Goal: Information Seeking & Learning: Find contact information

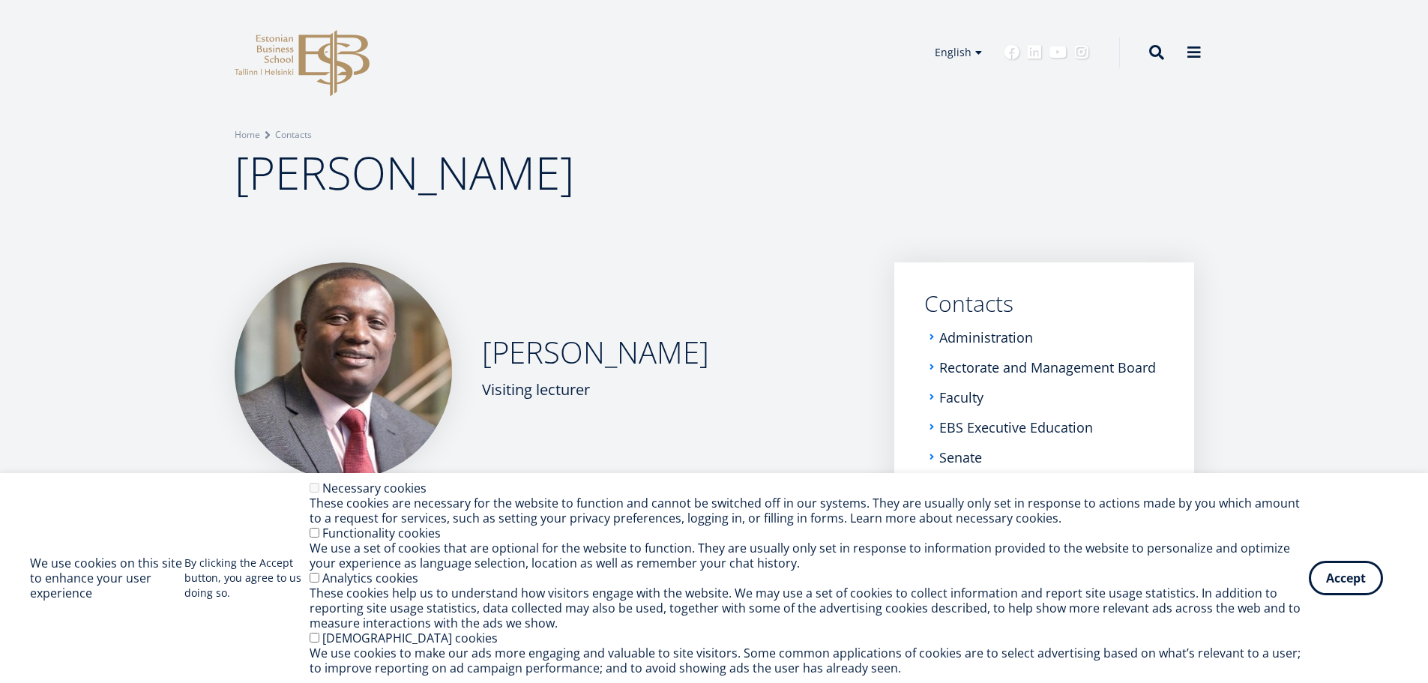
scroll to position [75, 0]
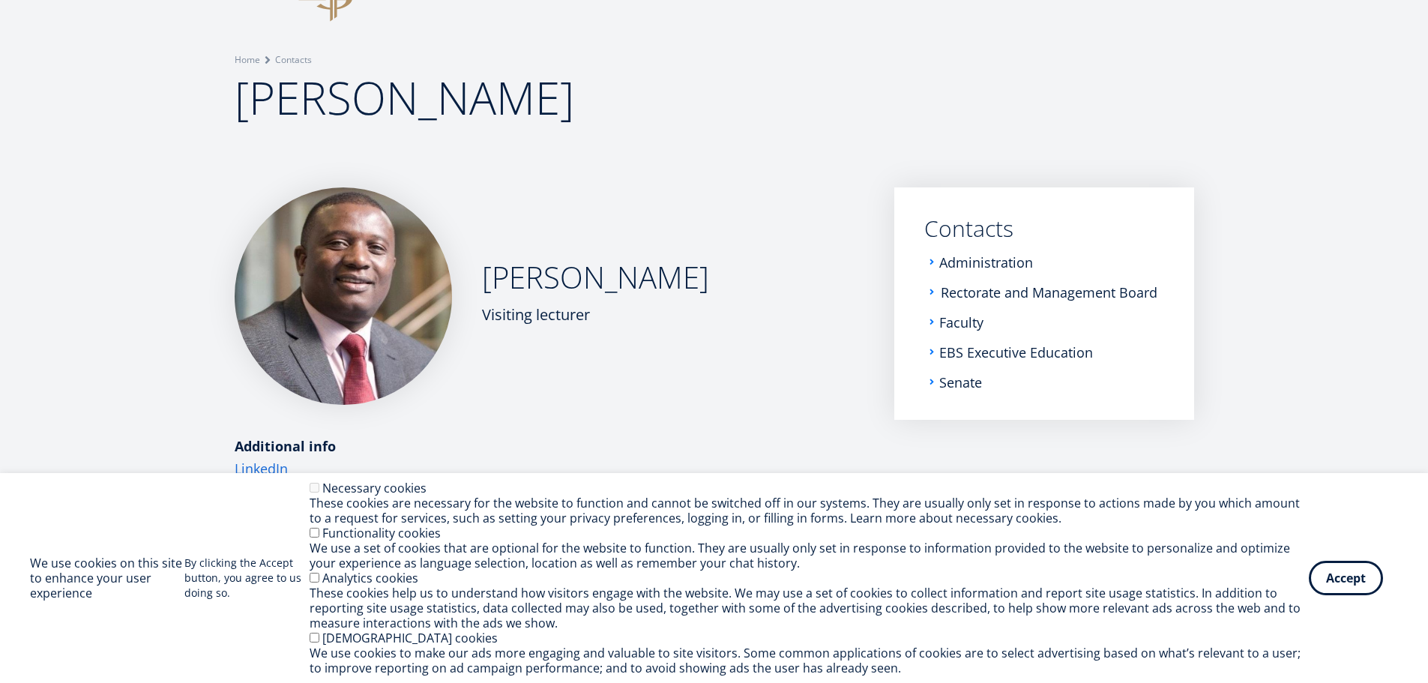
click at [986, 294] on link "Rectorate and Management Board" at bounding box center [1049, 292] width 217 height 15
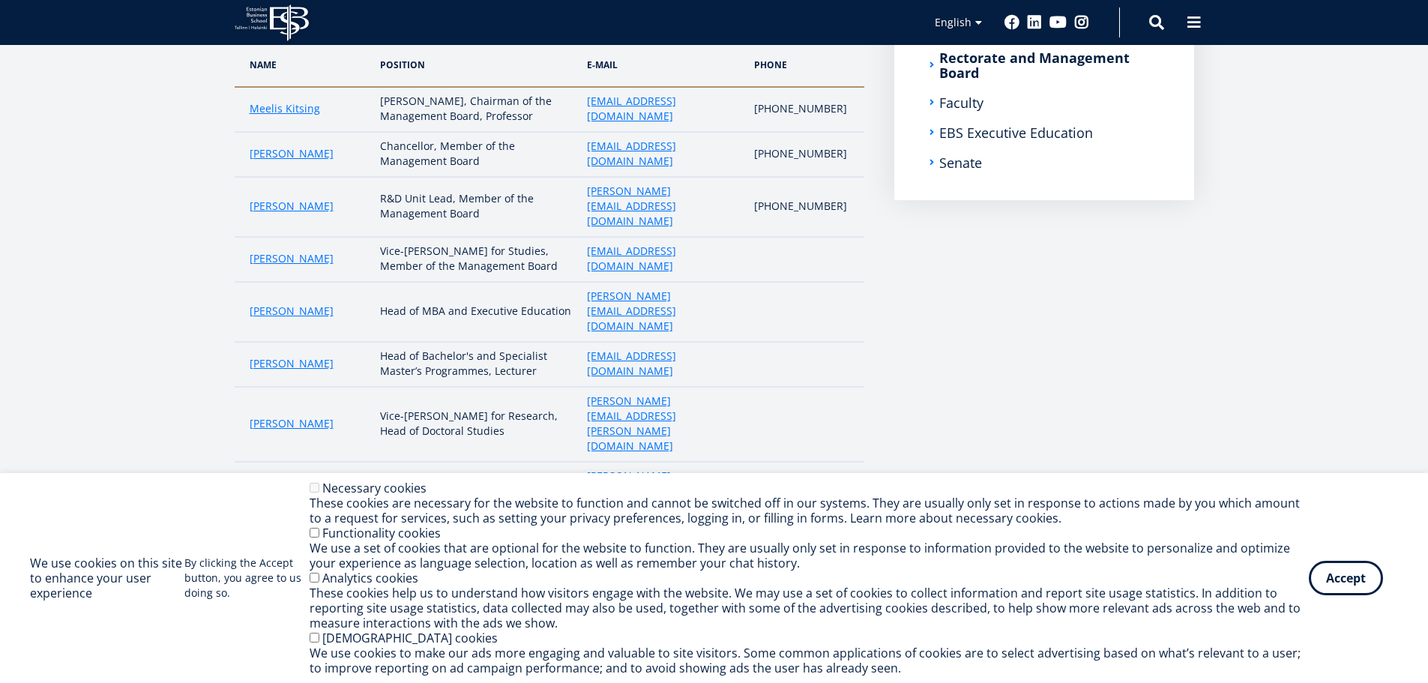
scroll to position [300, 0]
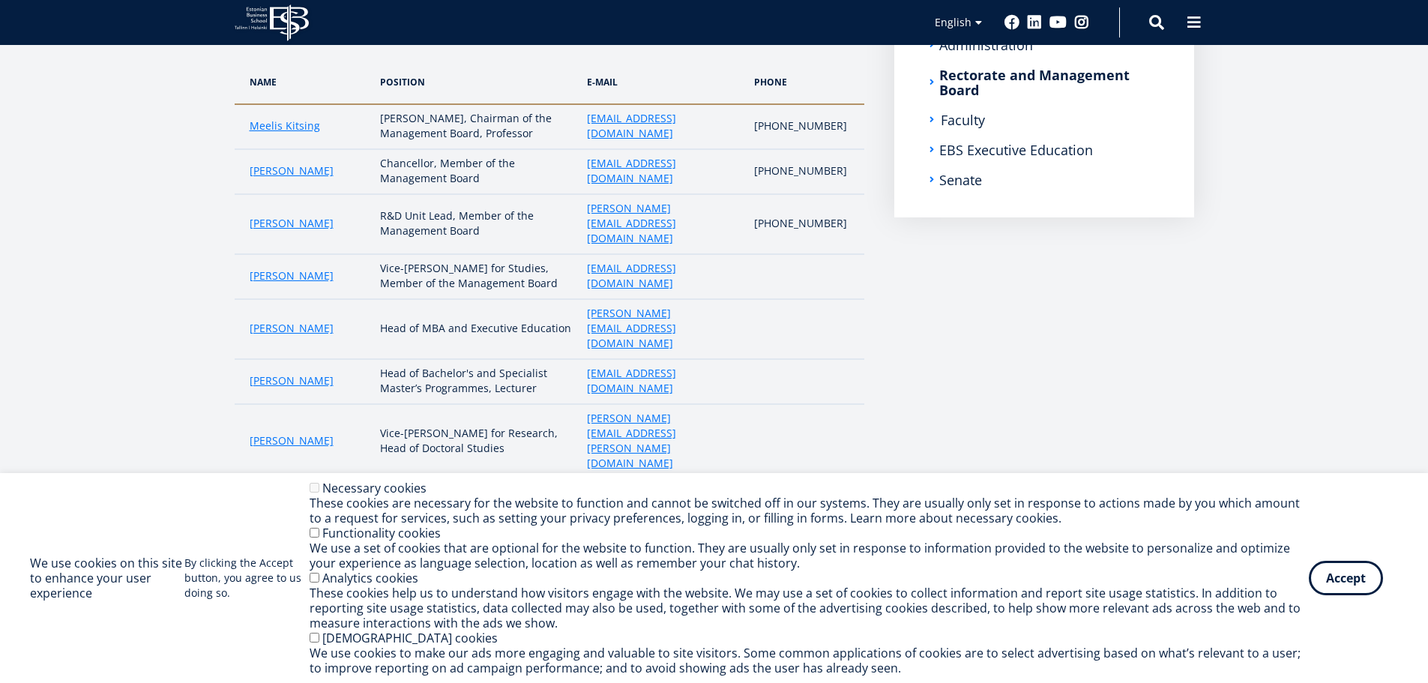
click at [956, 120] on link "Faculty" at bounding box center [963, 119] width 44 height 15
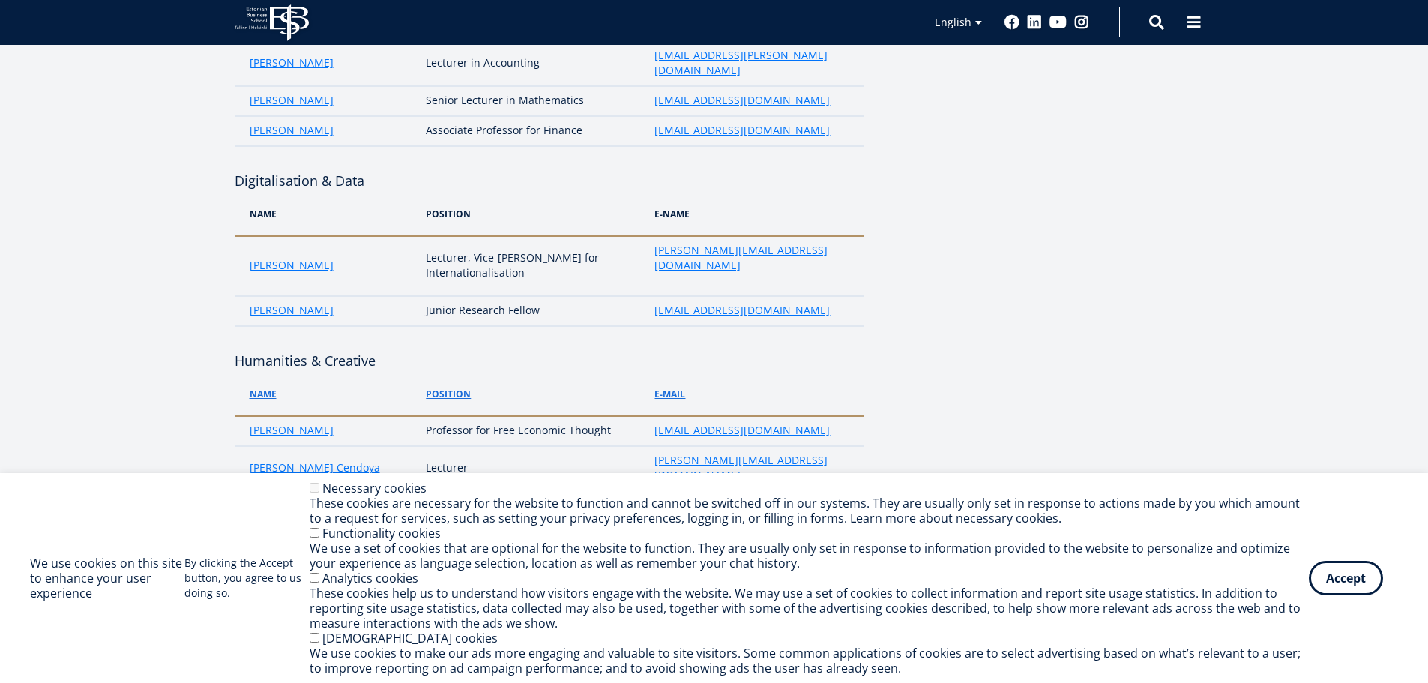
scroll to position [2819, 0]
